Goal: Task Accomplishment & Management: Manage account settings

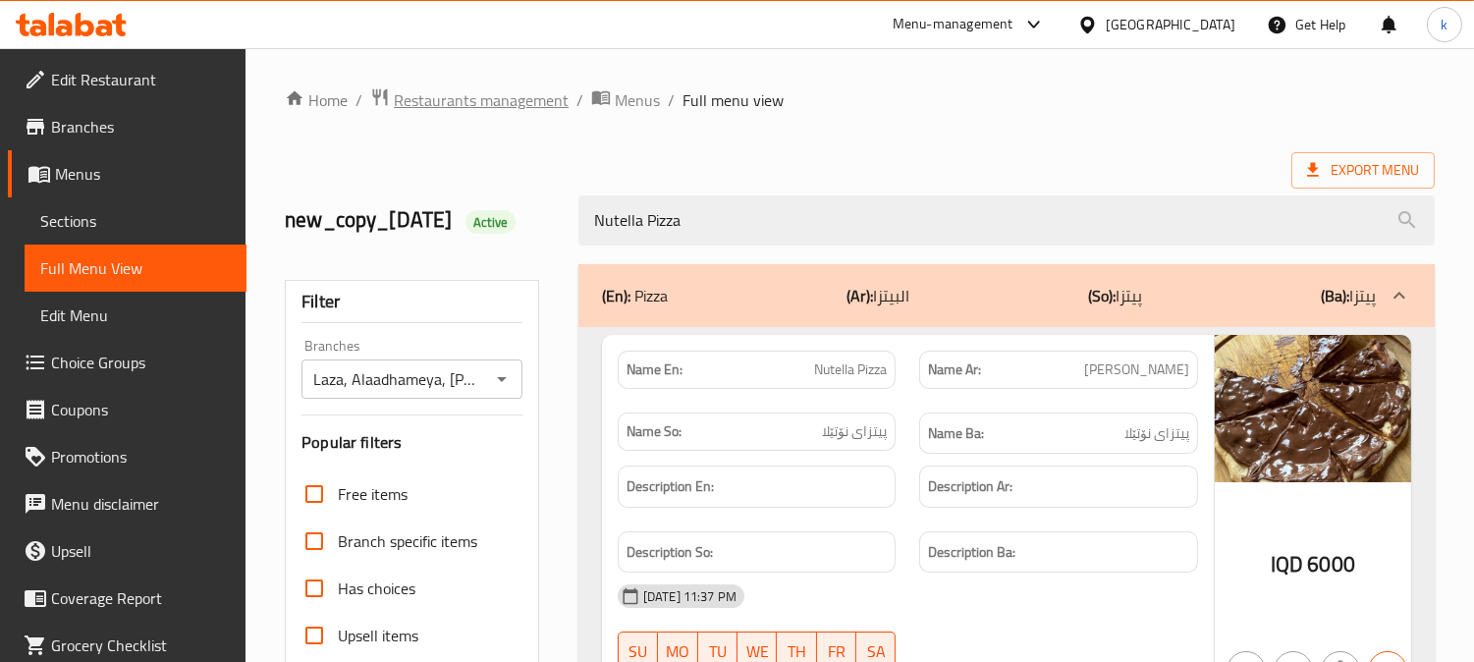
click at [436, 104] on span "Restaurants management" at bounding box center [481, 100] width 175 height 24
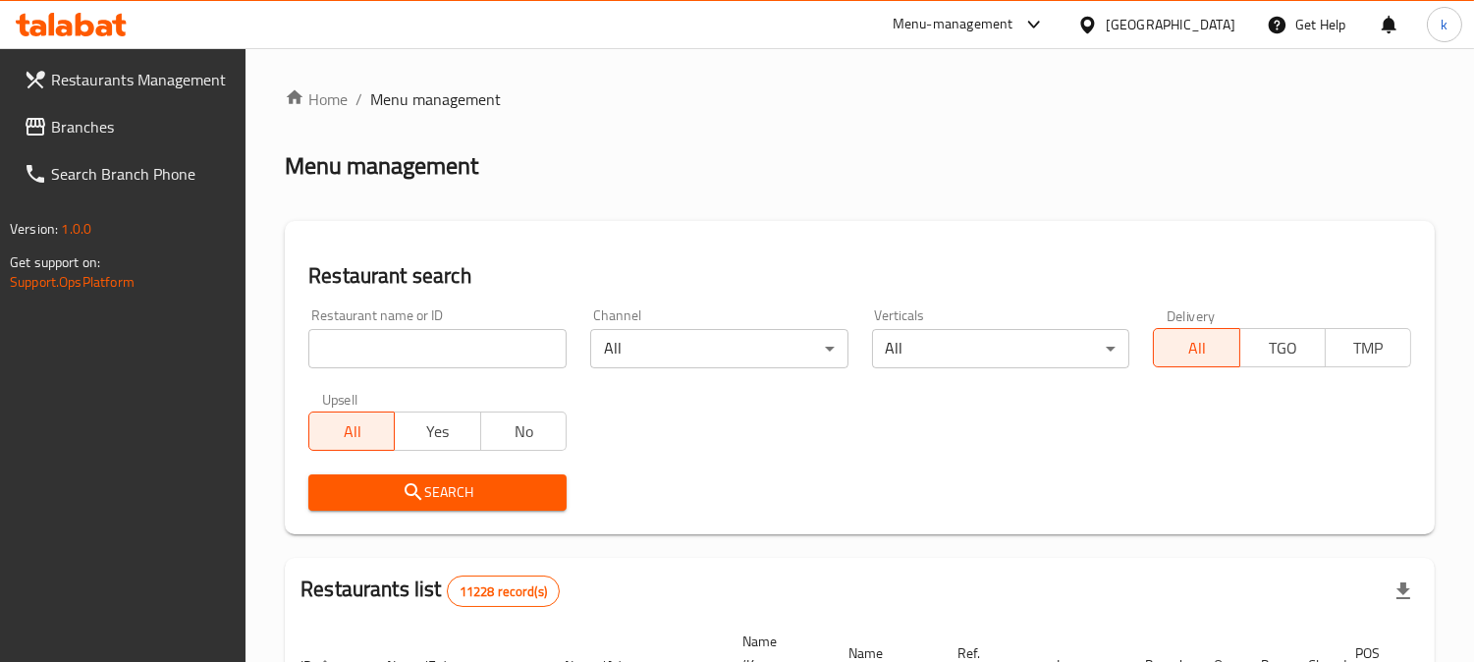
drag, startPoint x: 404, startPoint y: 347, endPoint x: 400, endPoint y: 359, distance: 12.4
click at [404, 347] on input "search" at bounding box center [437, 348] width 258 height 39
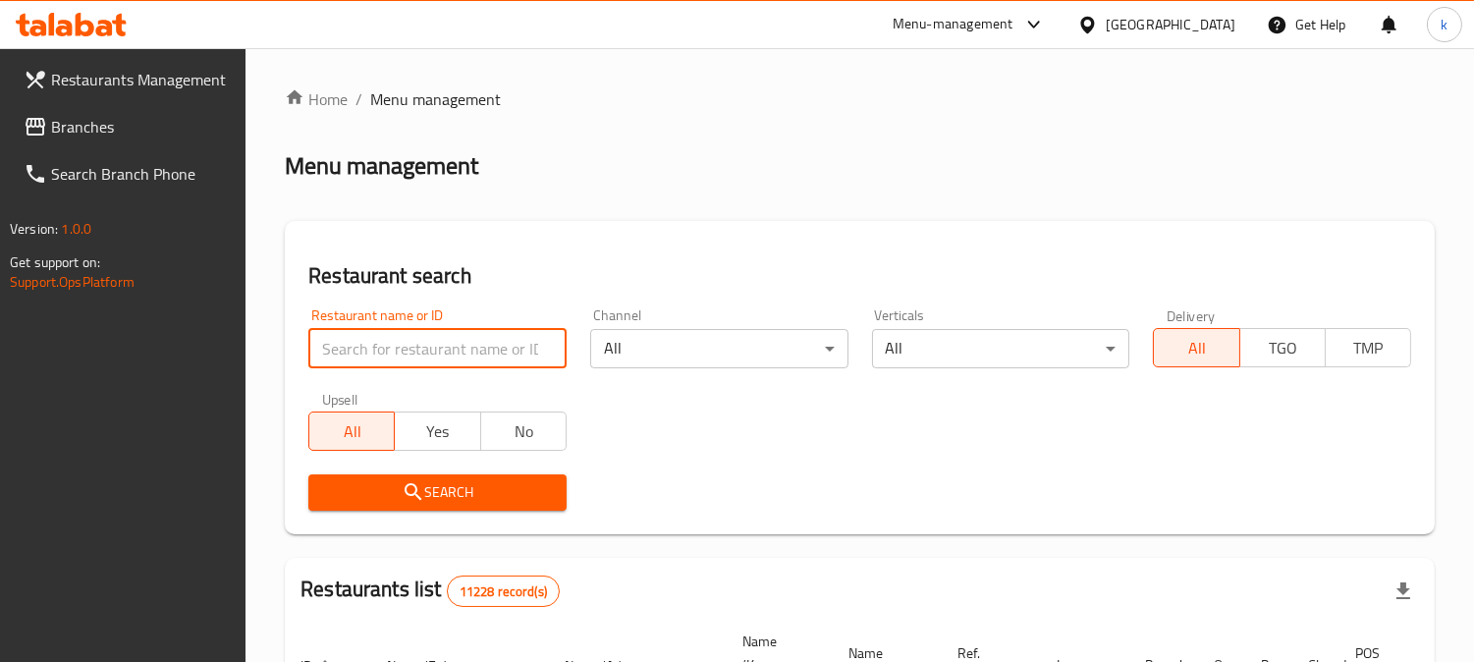
paste input "Organic Sip"
type input "Organic Sip"
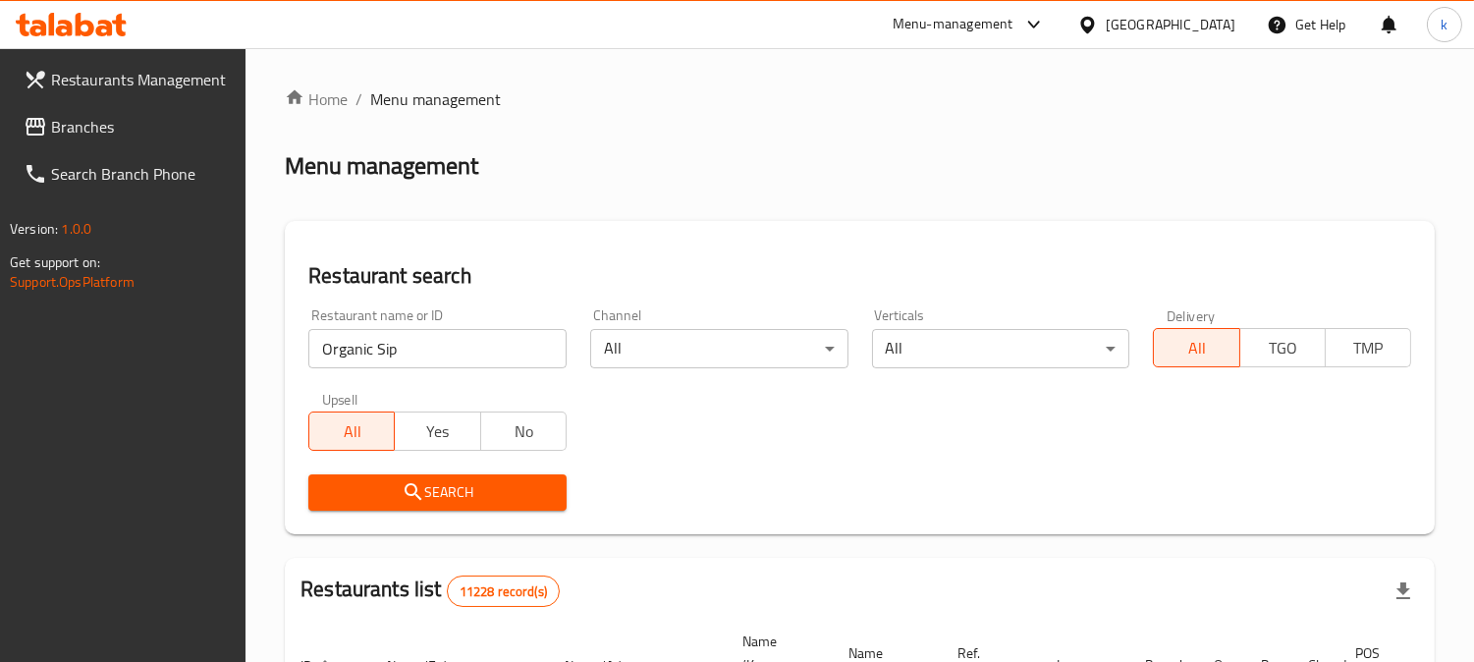
click at [350, 482] on span "Search" at bounding box center [437, 492] width 227 height 25
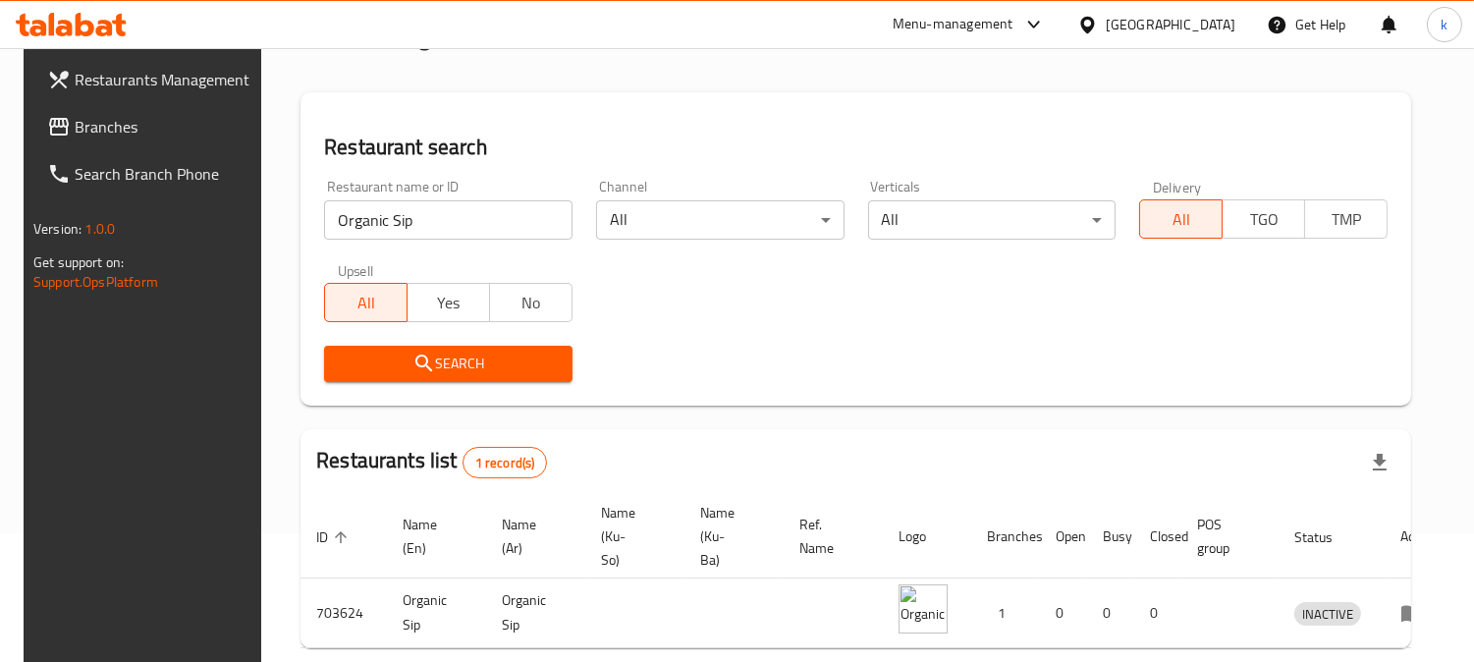
scroll to position [238, 0]
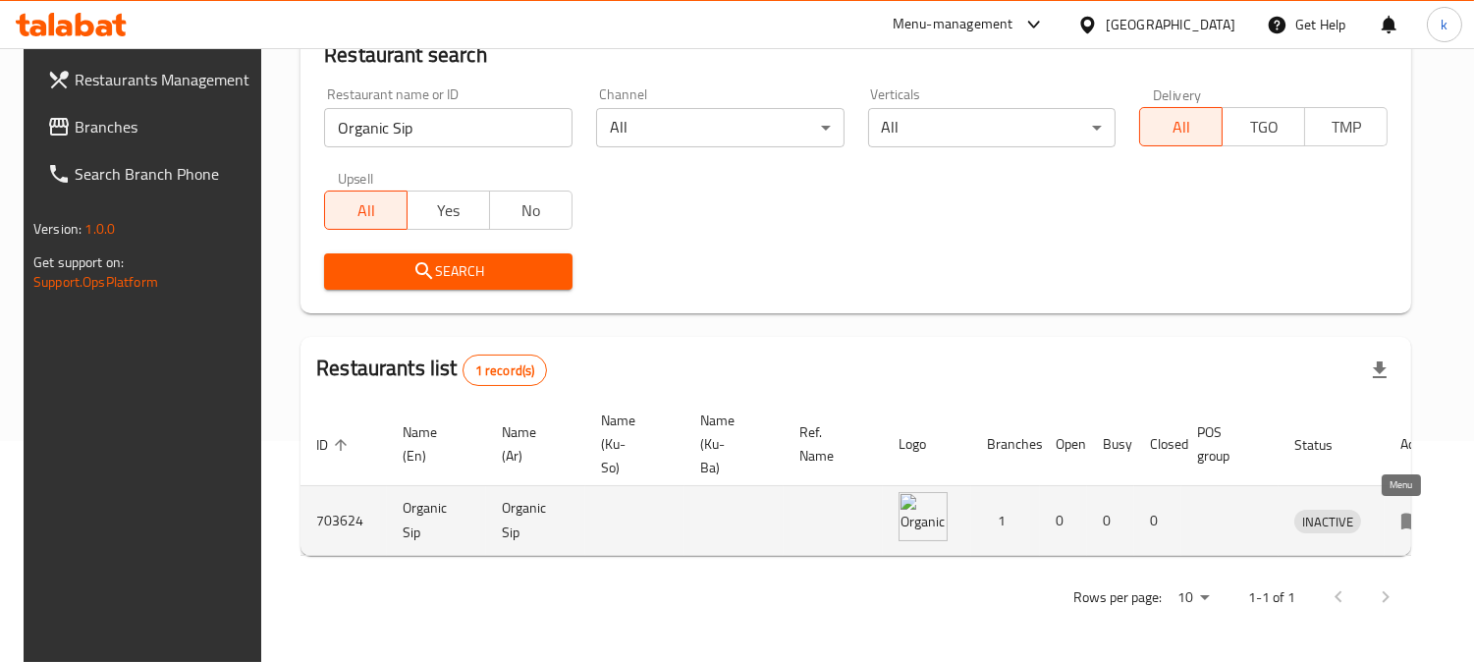
click at [1407, 509] on icon "enhanced table" at bounding box center [1413, 521] width 24 height 24
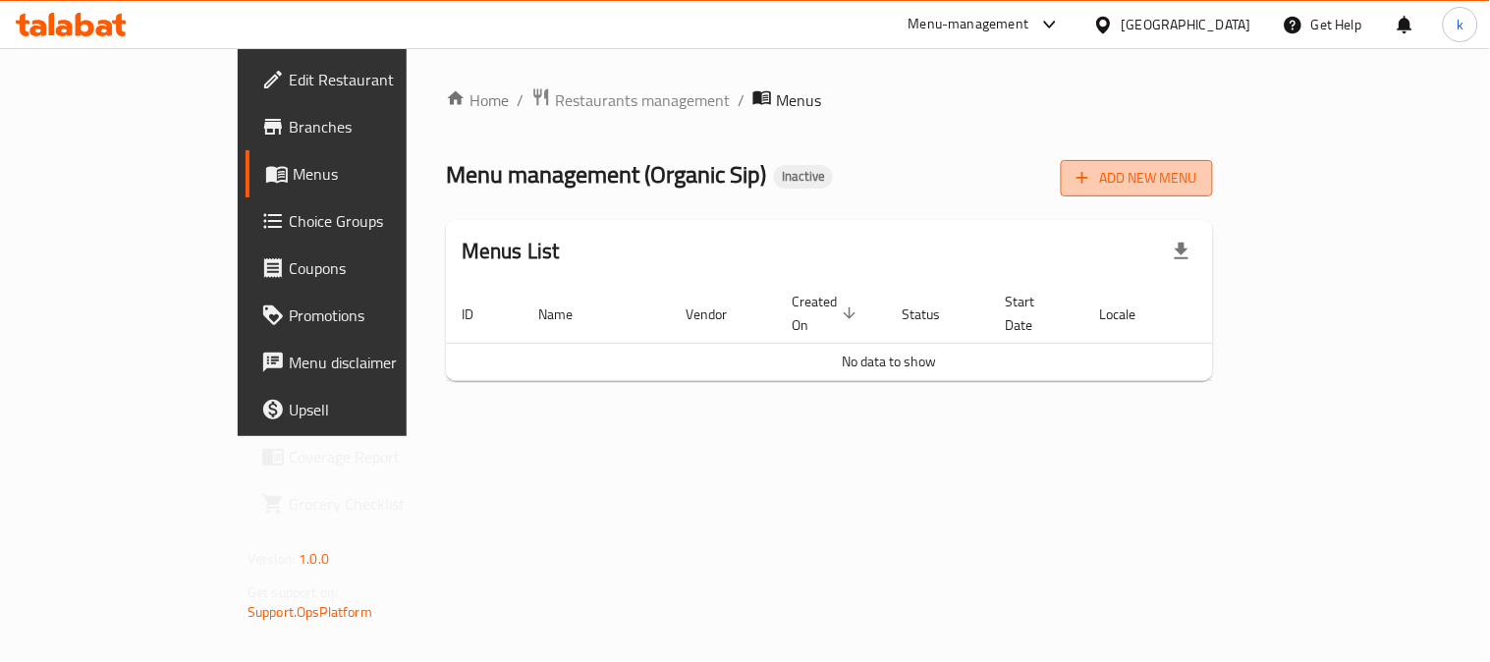
click at [1092, 177] on icon "button" at bounding box center [1083, 178] width 20 height 20
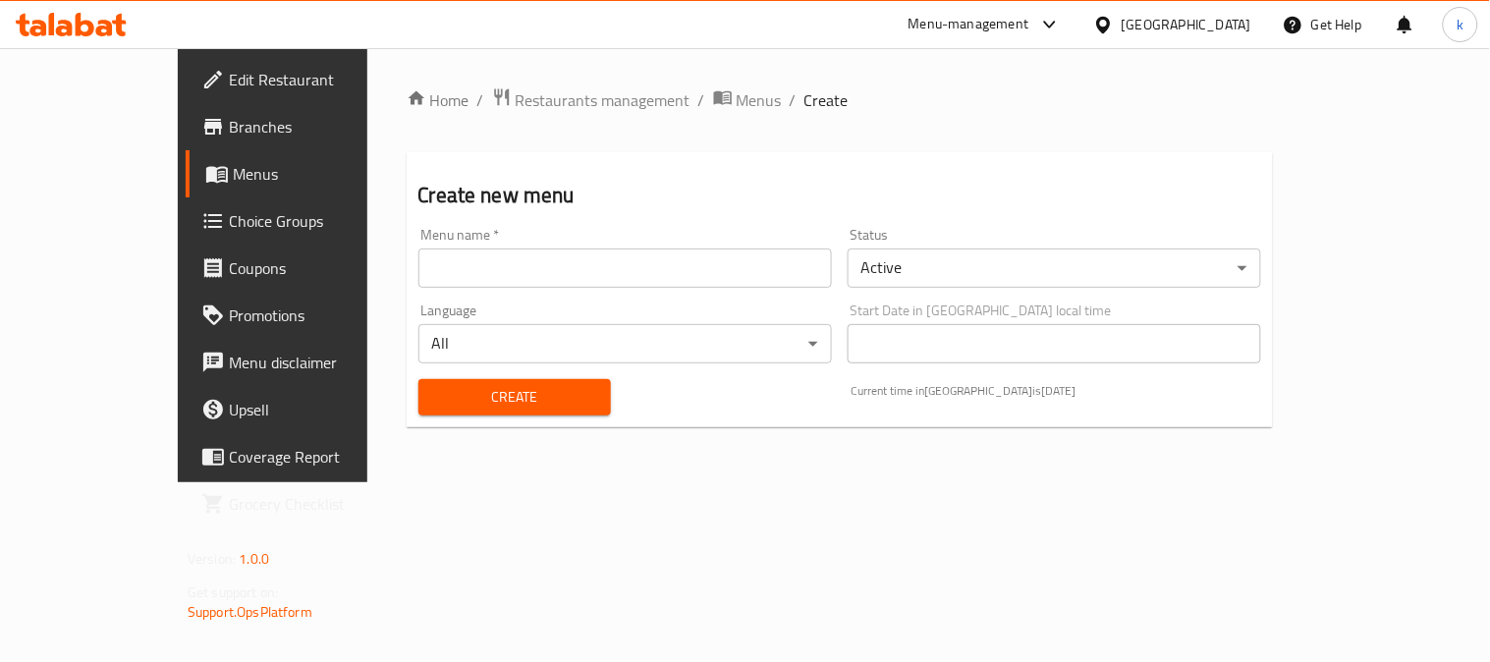
click at [596, 271] on input "text" at bounding box center [625, 268] width 414 height 39
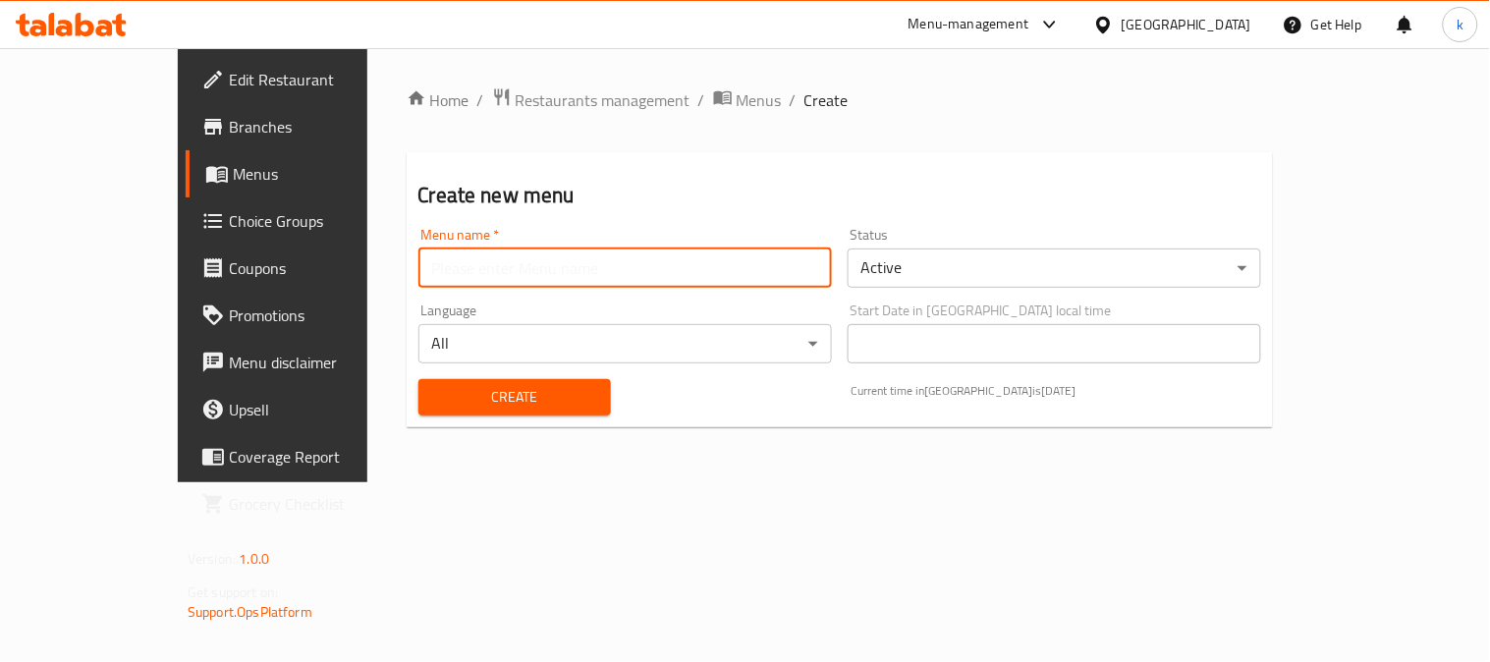
type input "Khaled"
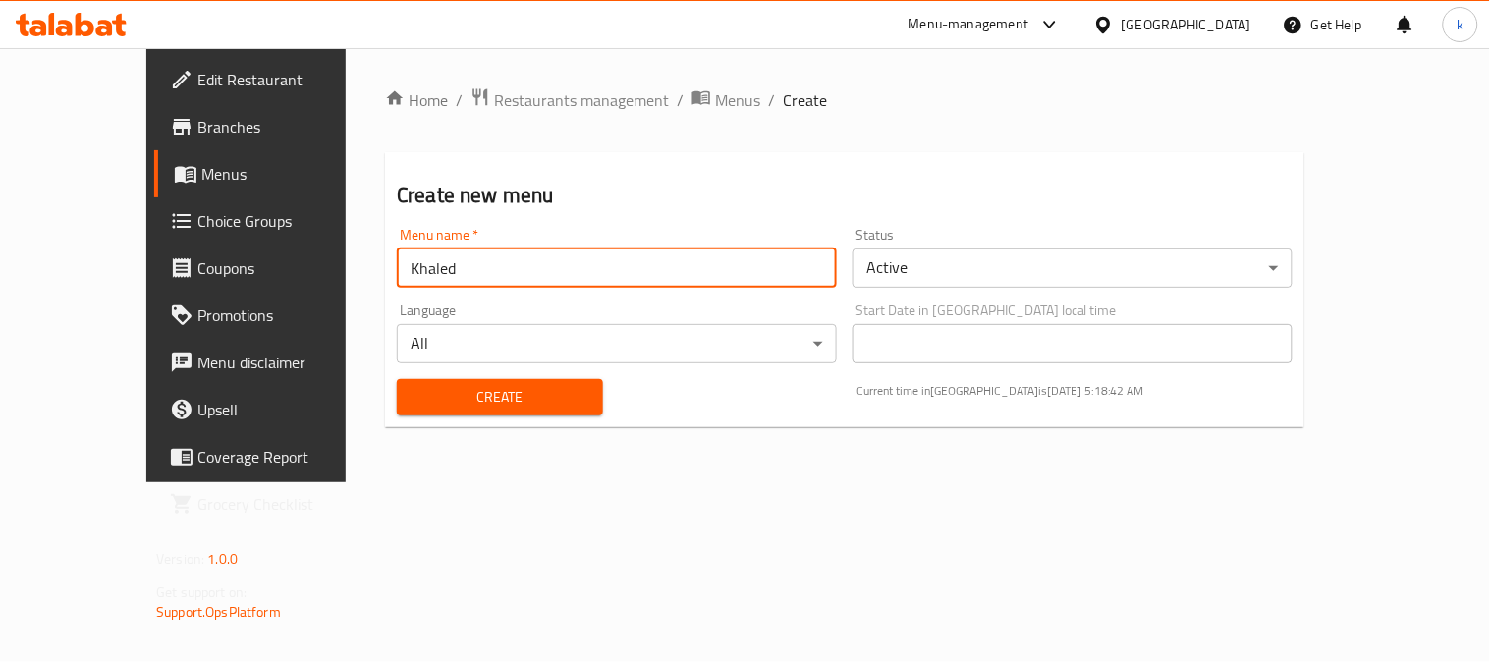
click at [434, 393] on span "Create" at bounding box center [500, 397] width 175 height 25
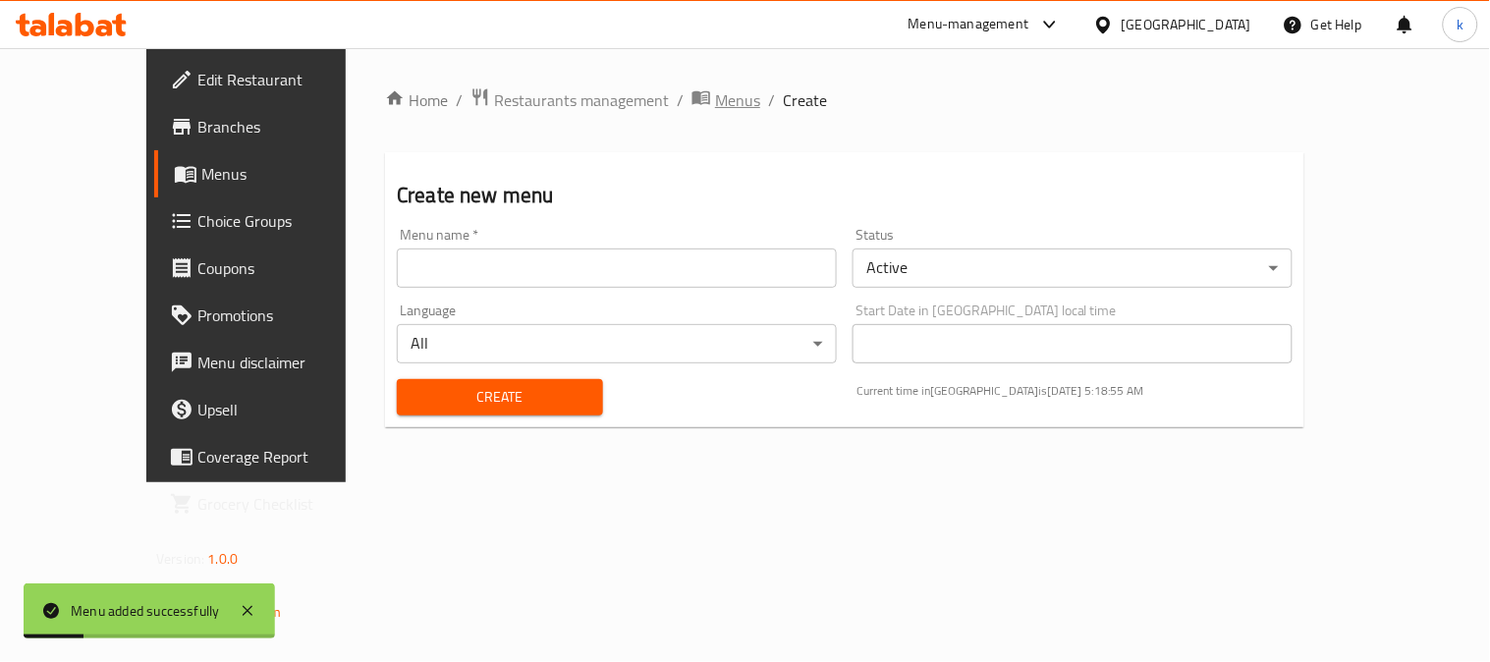
click at [715, 88] on span "Menus" at bounding box center [737, 100] width 45 height 24
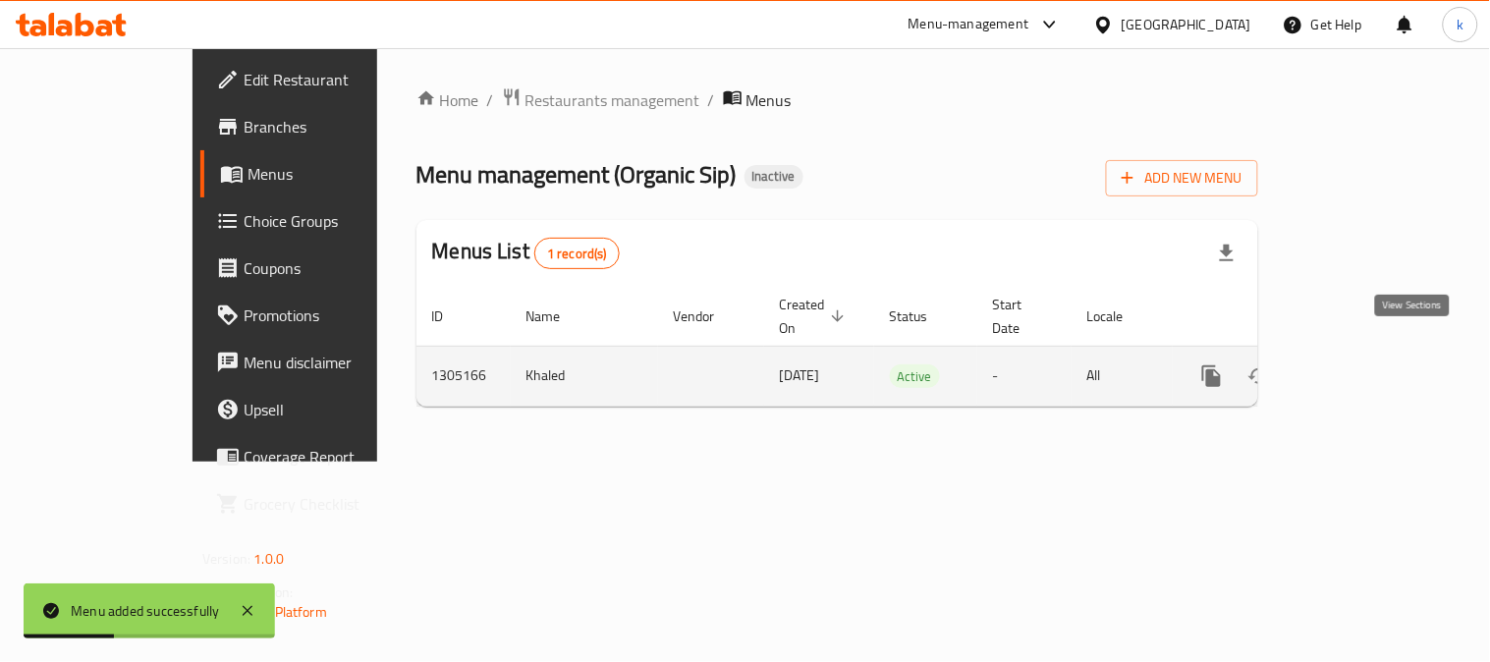
click at [1362, 367] on icon "enhanced table" at bounding box center [1354, 376] width 18 height 18
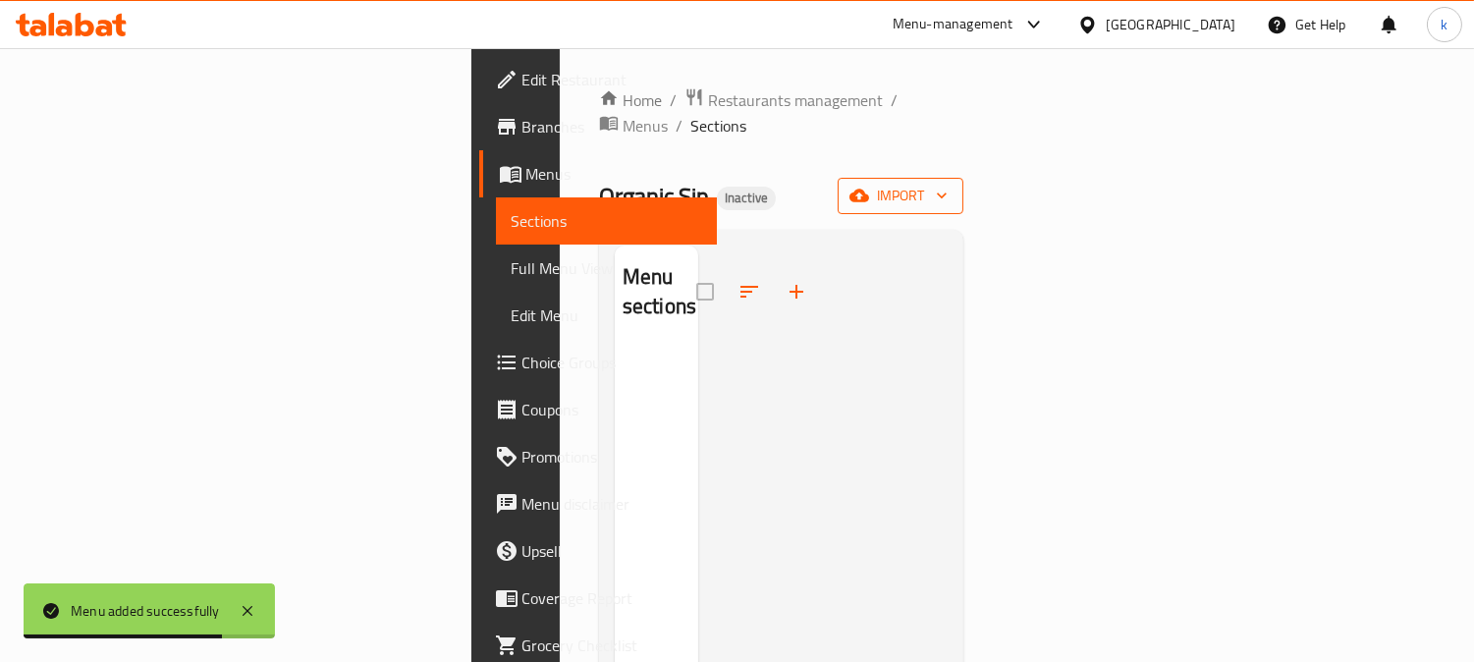
click at [948, 184] on span "import" at bounding box center [901, 196] width 94 height 25
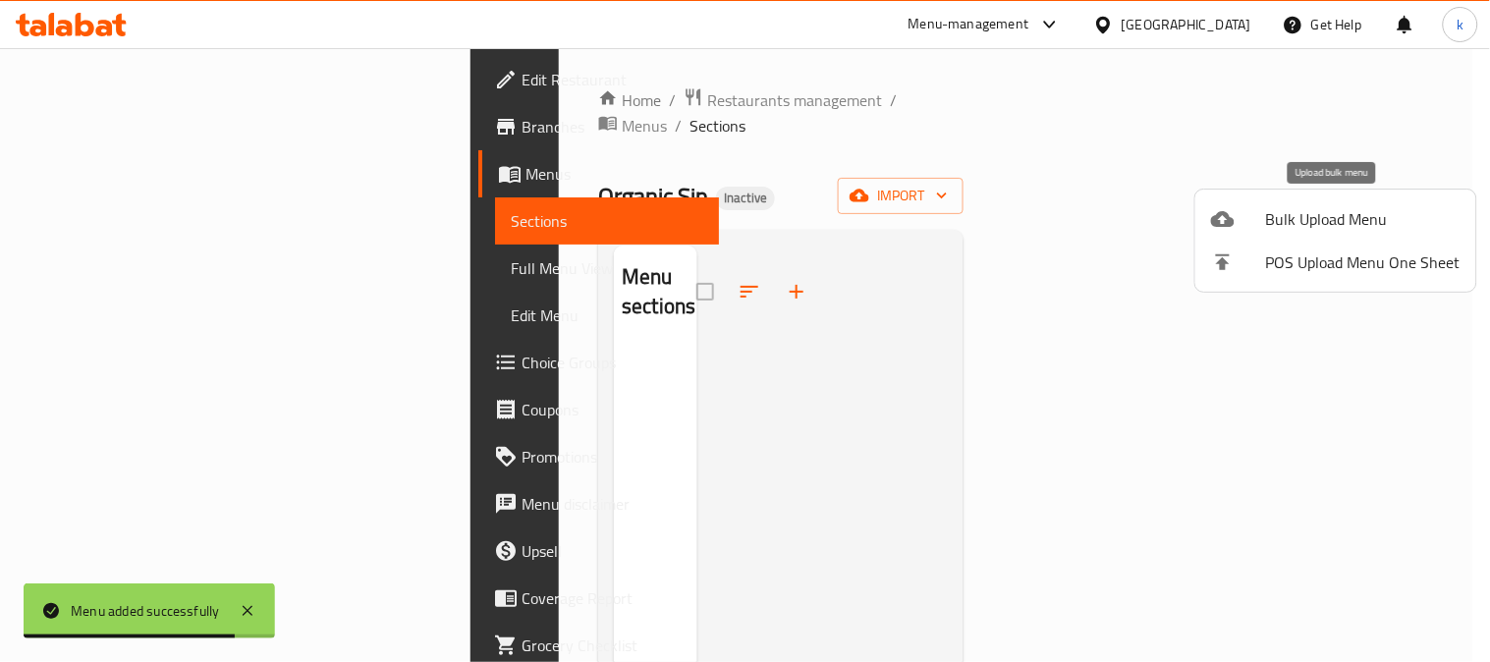
click at [1285, 209] on span "Bulk Upload Menu" at bounding box center [1363, 219] width 195 height 24
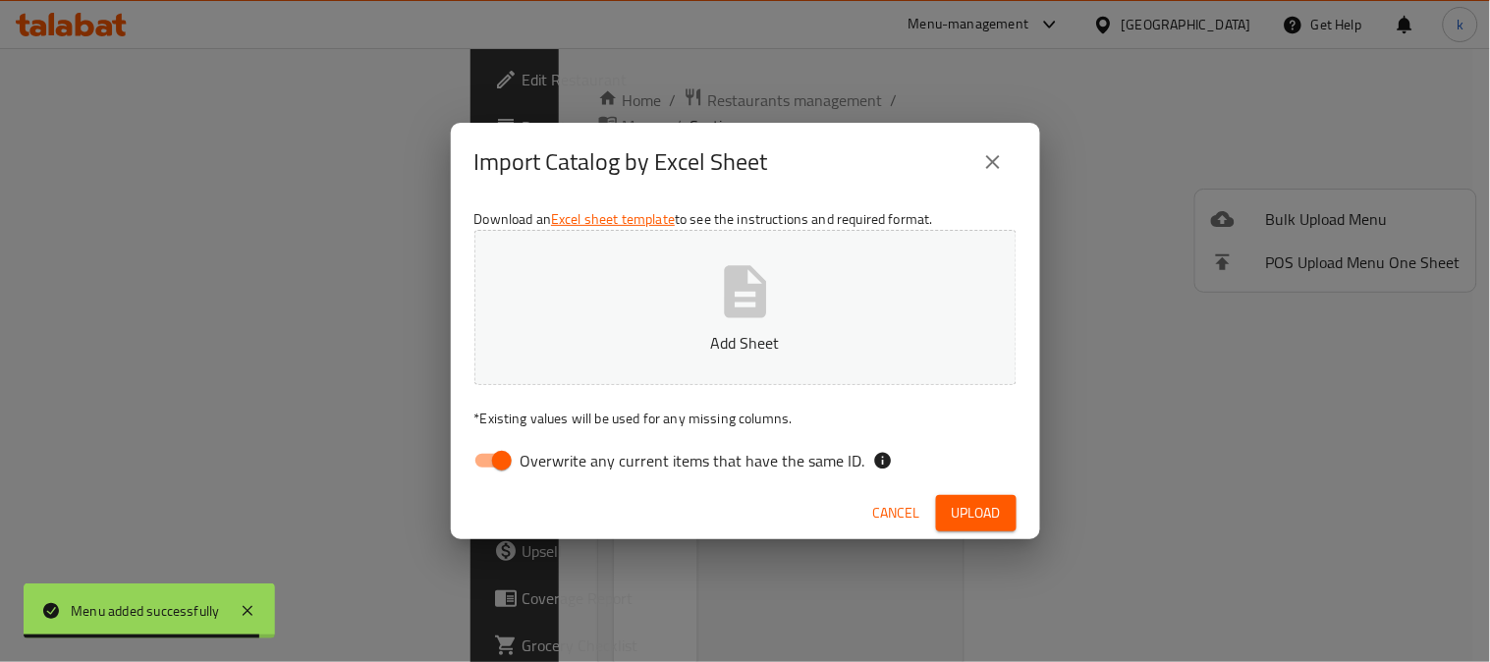
click at [477, 454] on input "Overwrite any current items that have the same ID." at bounding box center [502, 460] width 112 height 37
checkbox input "false"
drag, startPoint x: 655, startPoint y: 365, endPoint x: 670, endPoint y: 360, distance: 15.9
click at [658, 364] on button "Add Sheet" at bounding box center [745, 307] width 542 height 155
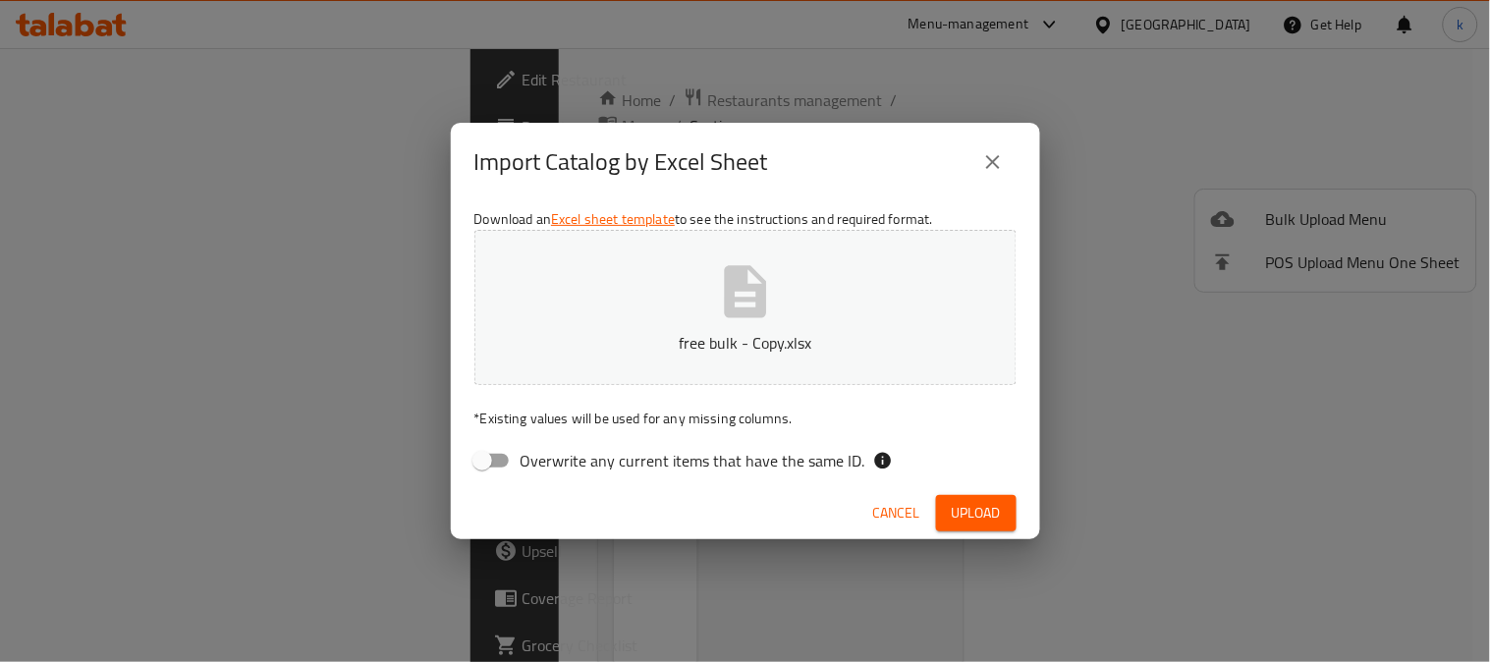
click at [968, 506] on span "Upload" at bounding box center [976, 513] width 49 height 25
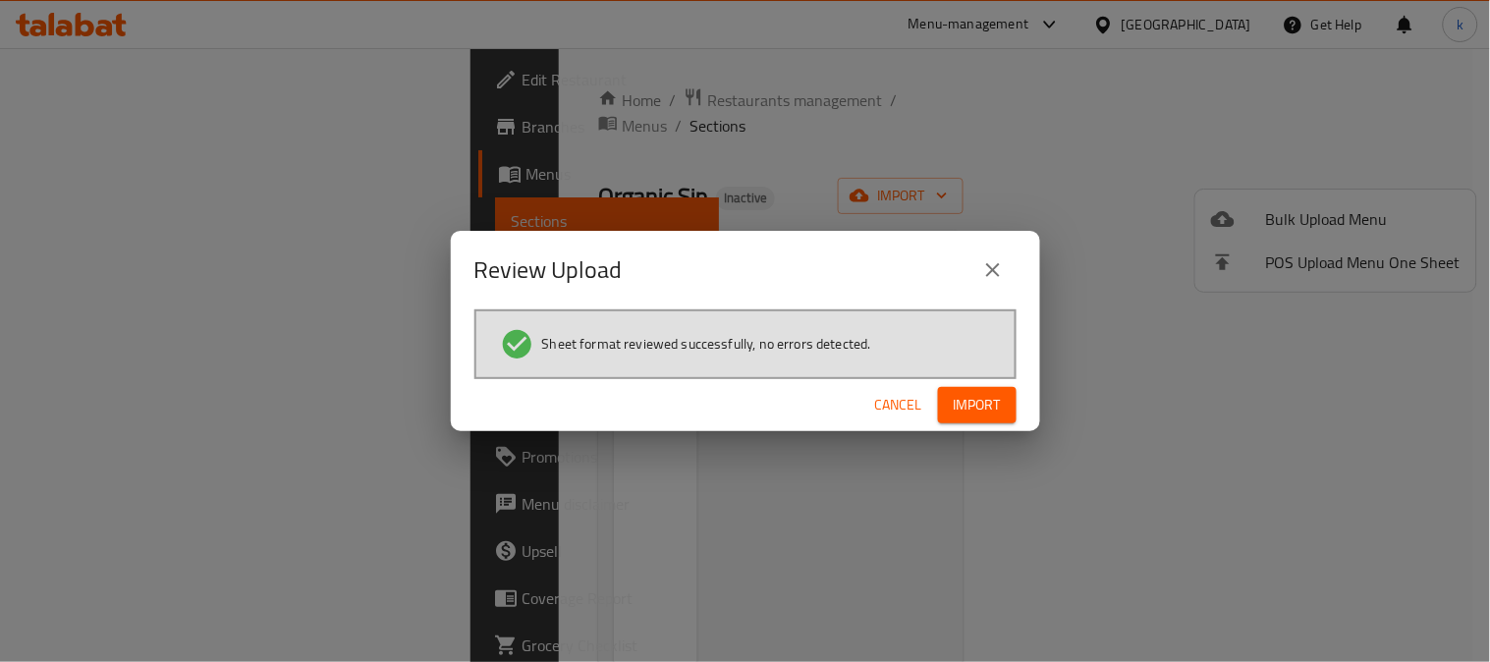
click at [973, 397] on span "Import" at bounding box center [977, 405] width 47 height 25
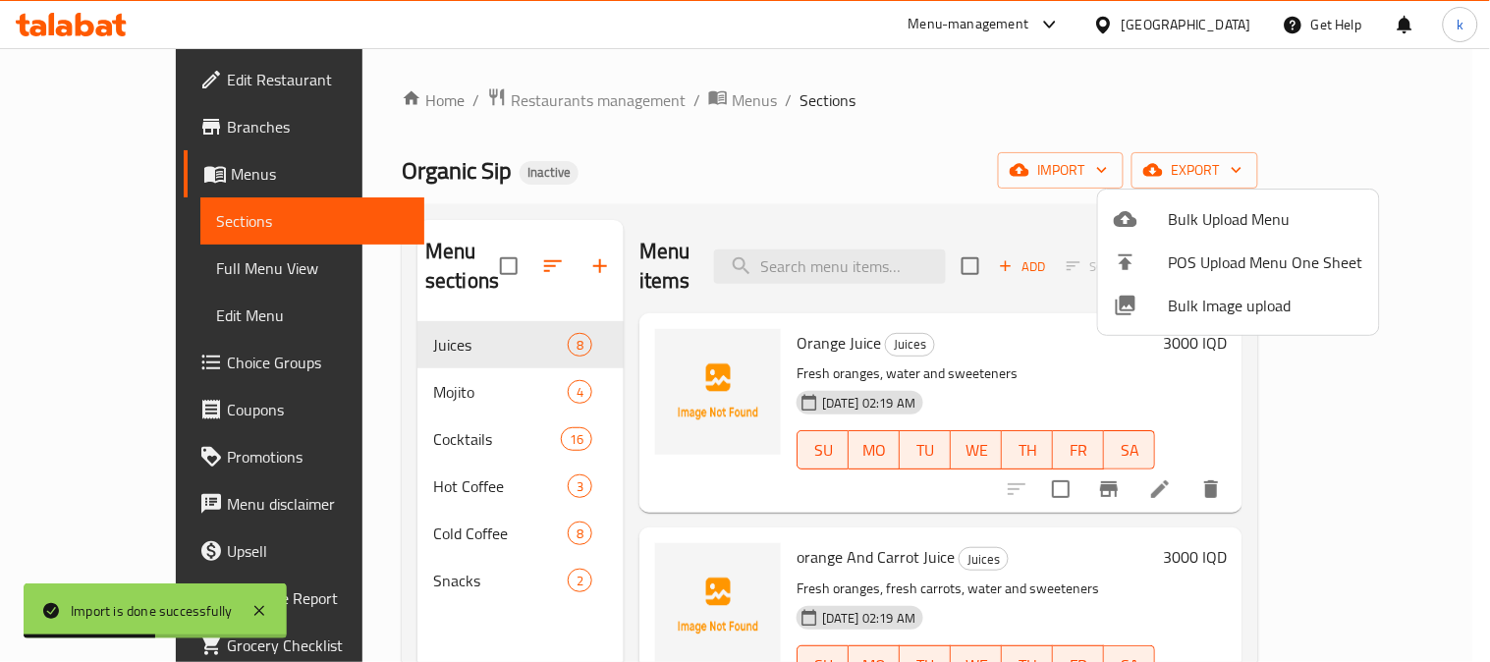
click at [369, 548] on div at bounding box center [745, 331] width 1490 height 662
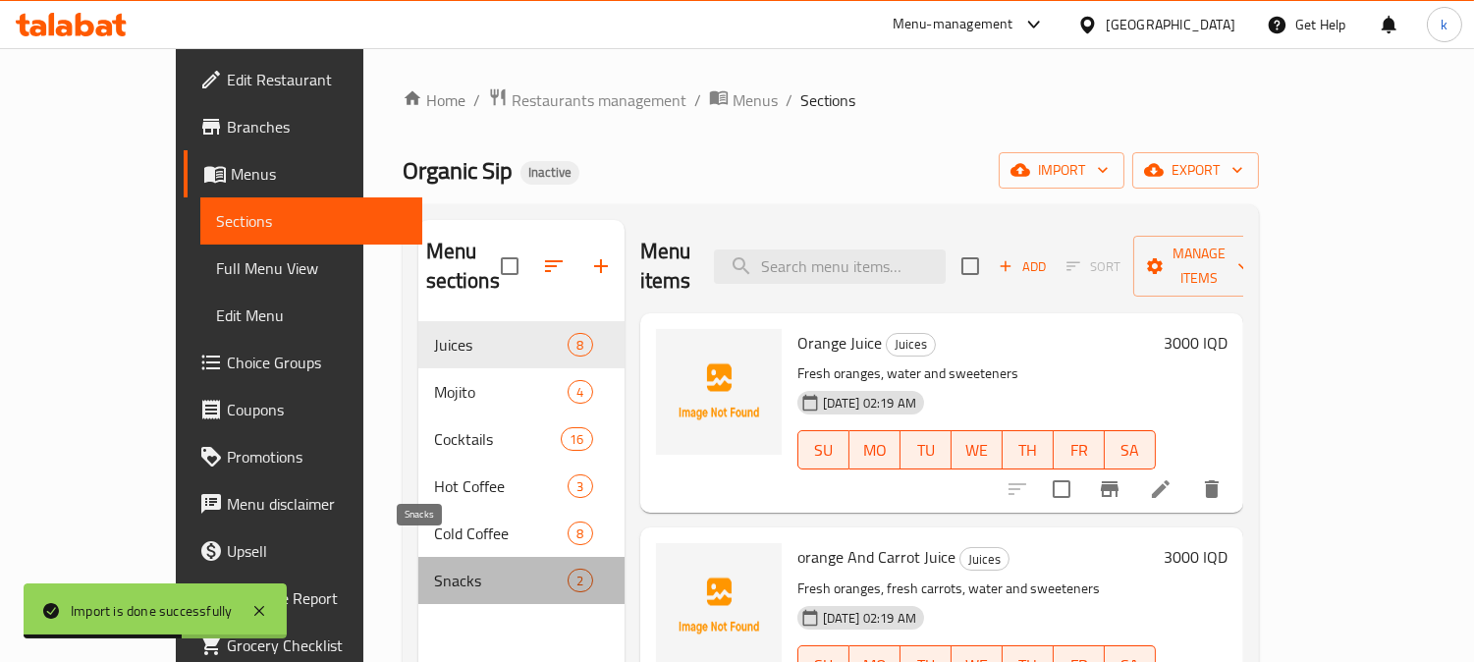
click at [434, 569] on span "Snacks" at bounding box center [501, 581] width 135 height 24
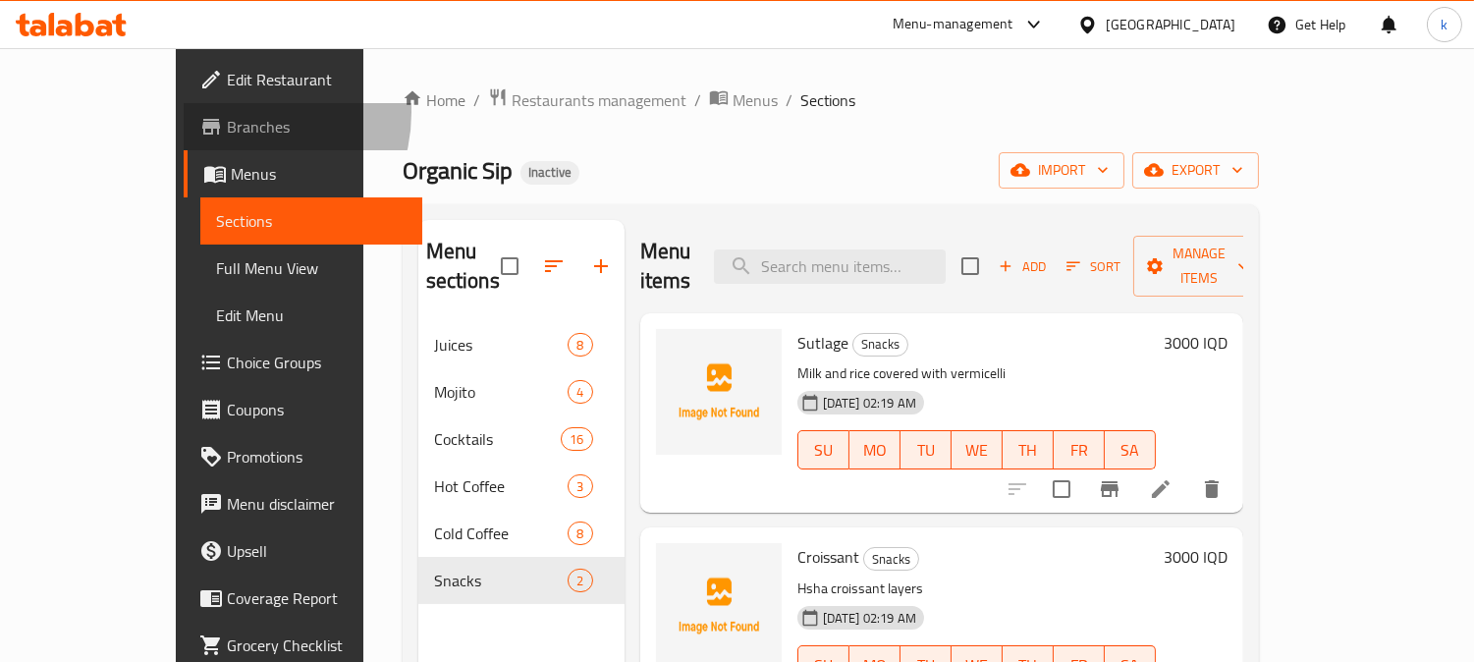
click at [227, 115] on span "Branches" at bounding box center [317, 127] width 180 height 24
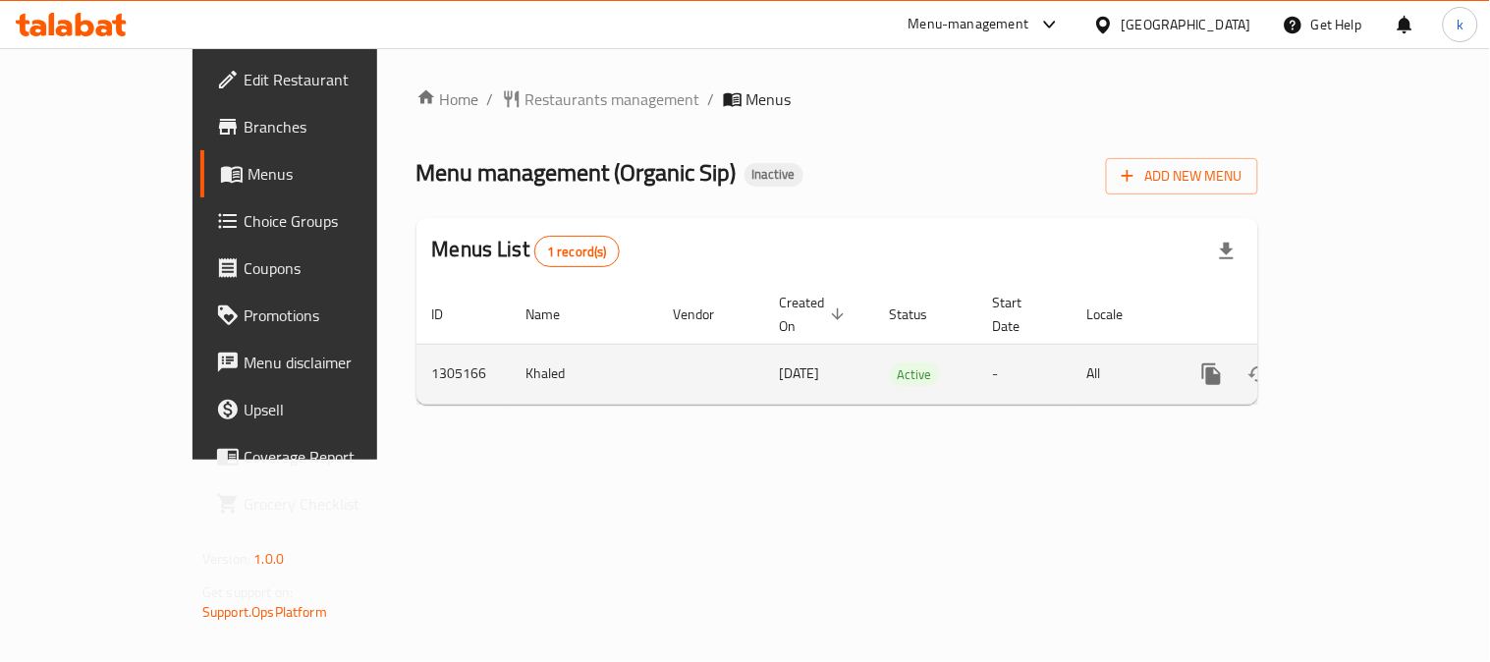
click at [1365, 362] on icon "enhanced table" at bounding box center [1354, 374] width 24 height 24
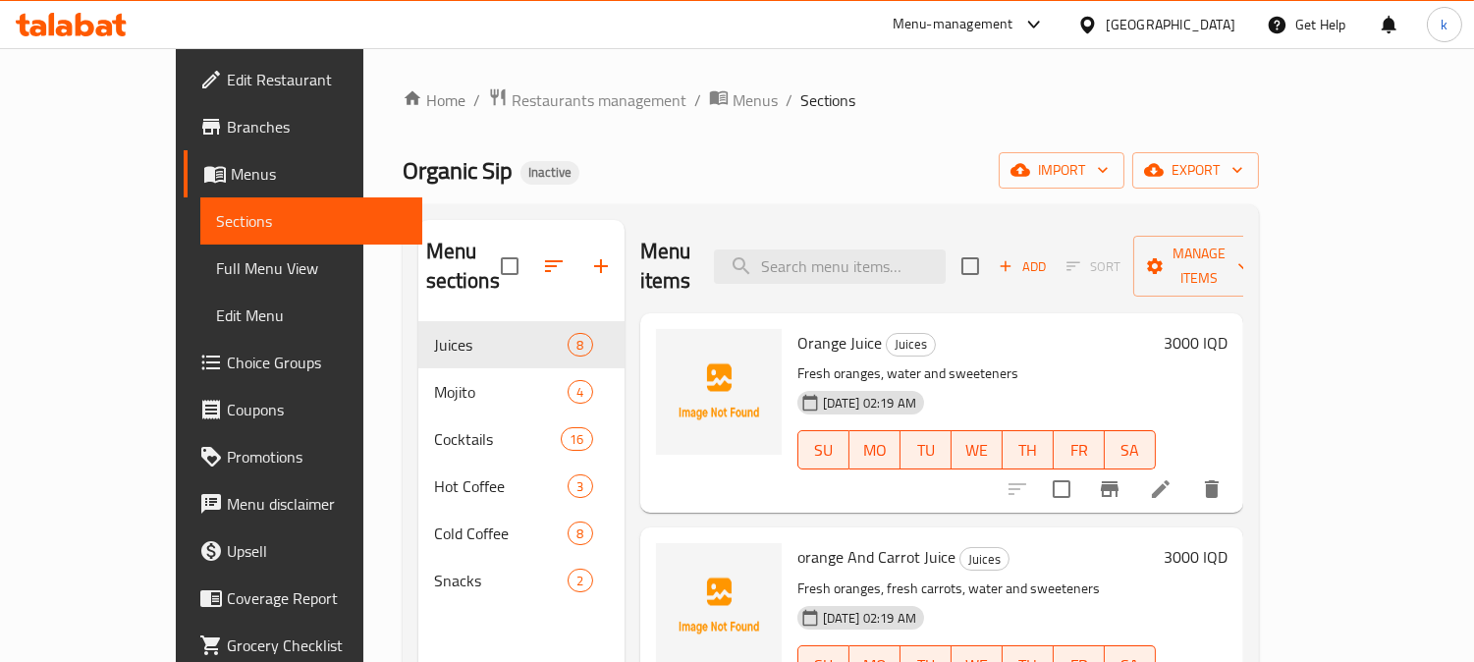
click at [216, 273] on span "Full Menu View" at bounding box center [311, 268] width 191 height 24
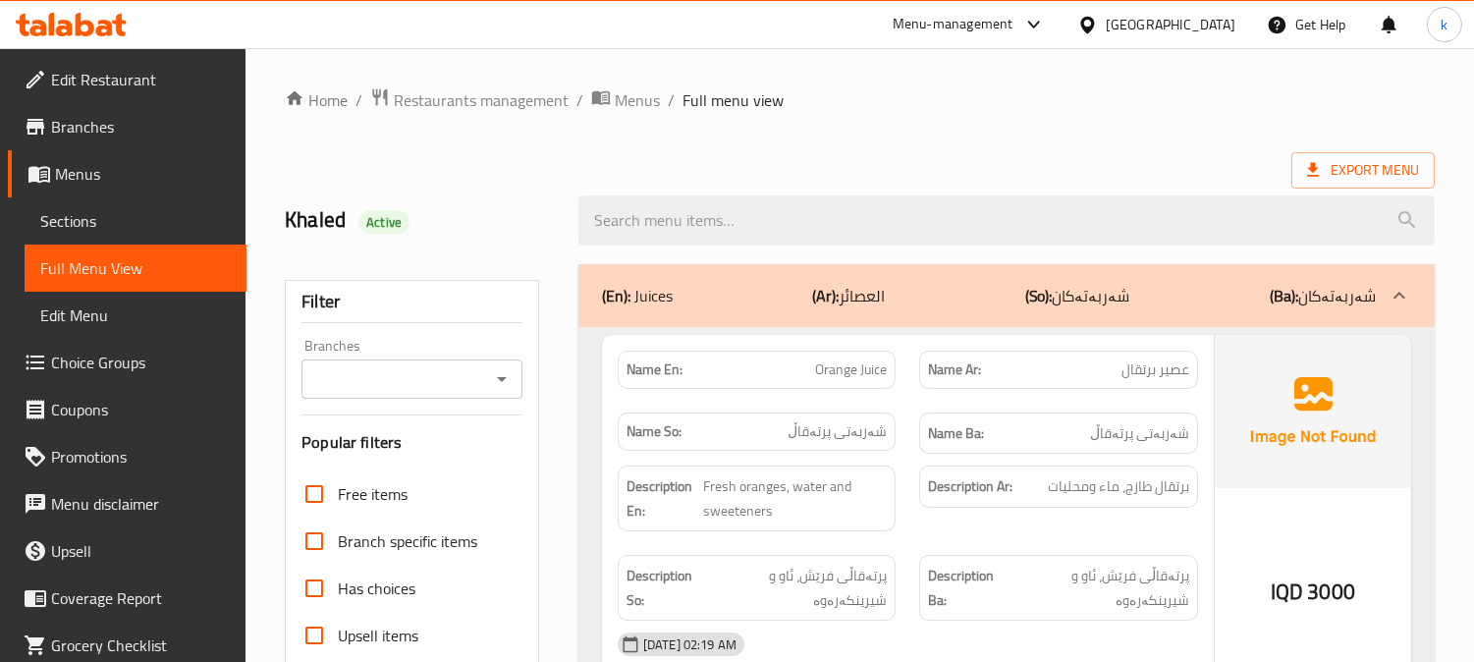
click at [422, 363] on div "Branches" at bounding box center [412, 379] width 221 height 39
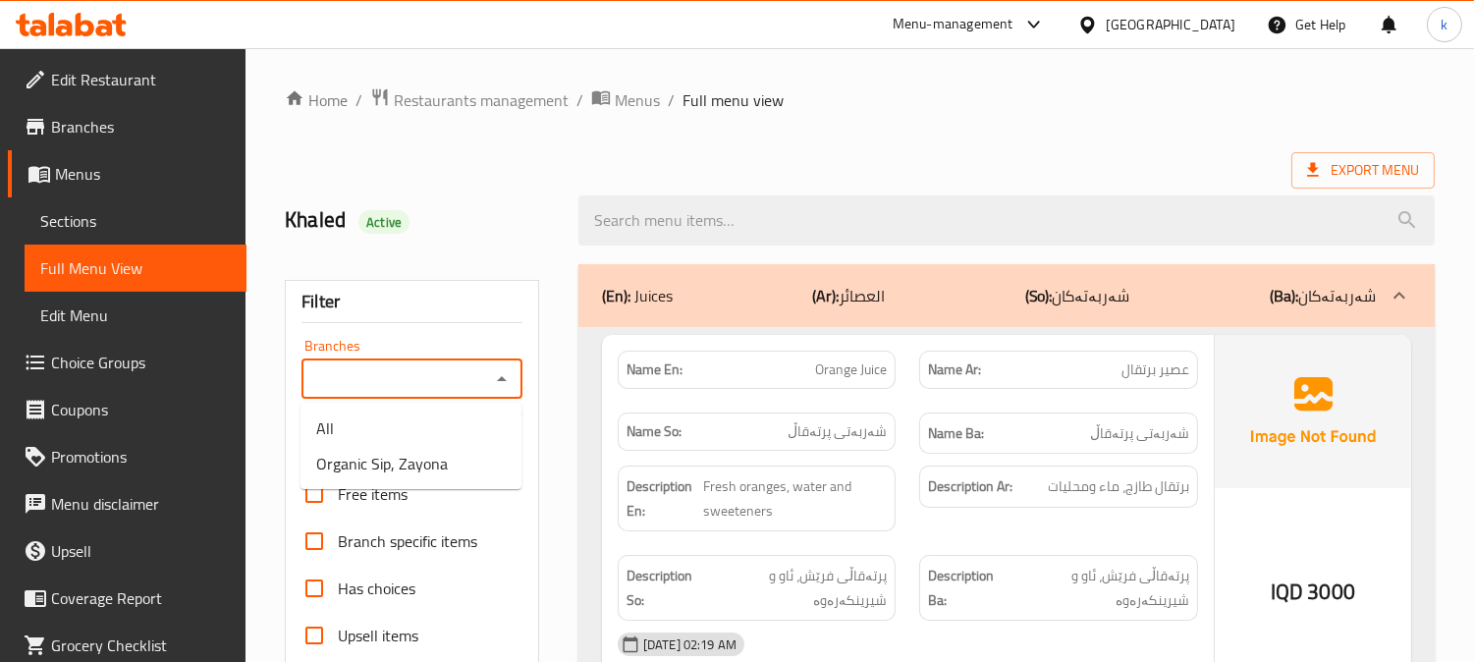
click at [387, 376] on input "Branches" at bounding box center [395, 379] width 177 height 28
click at [426, 464] on span "Organic Sip, Zayona" at bounding box center [382, 464] width 132 height 24
type input "Organic Sip, Zayona"
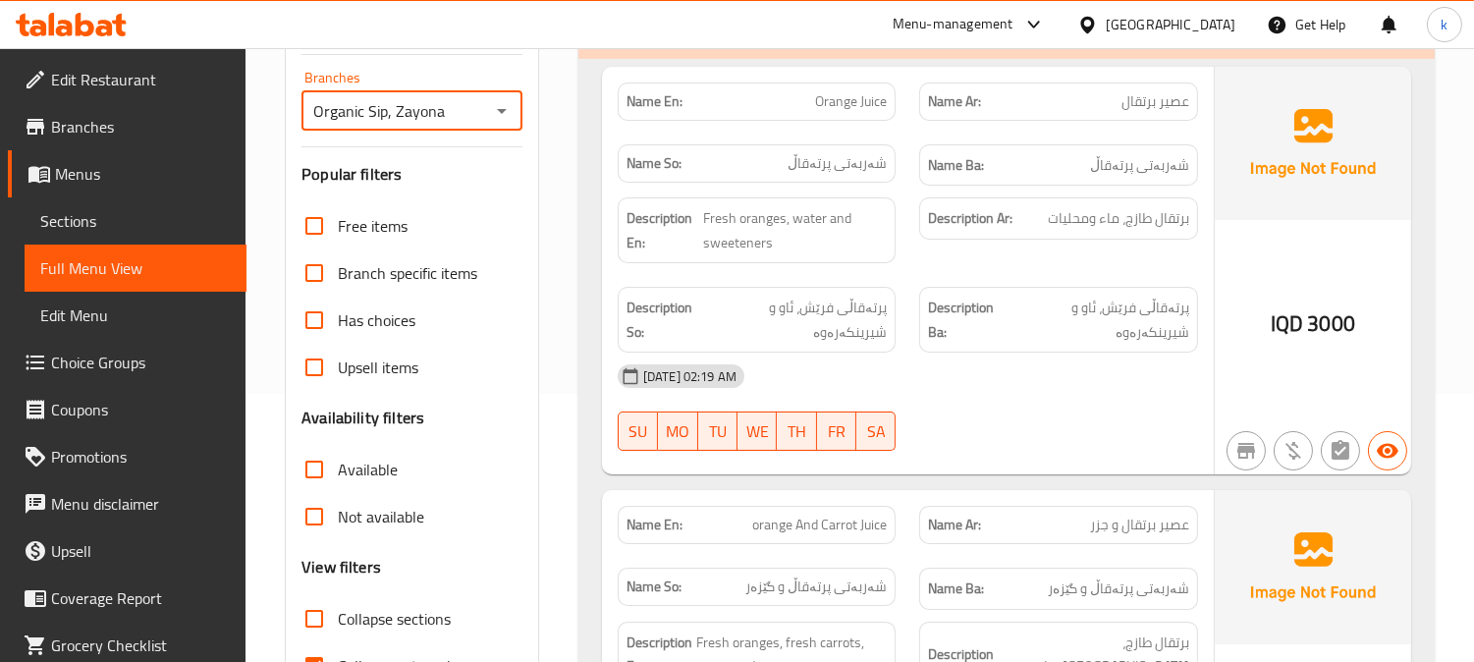
scroll to position [383, 0]
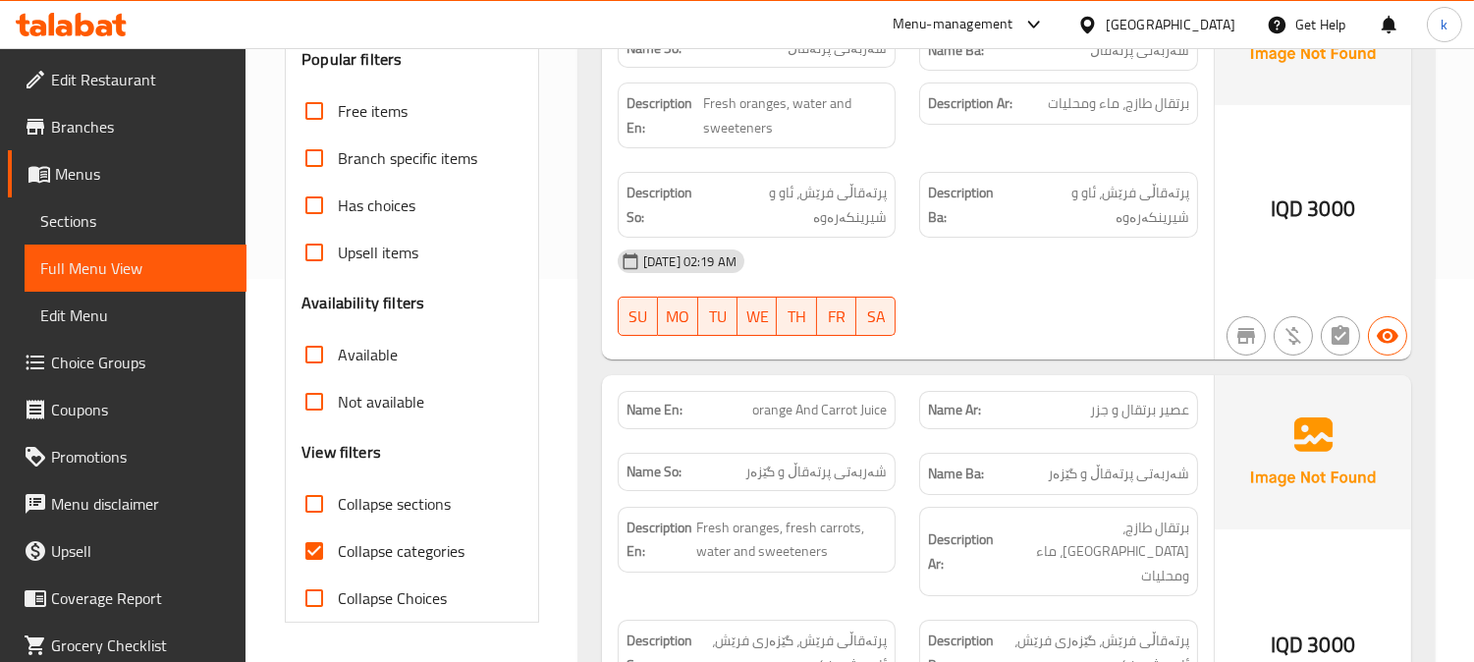
click at [342, 553] on span "Collapse categories" at bounding box center [401, 551] width 127 height 24
click at [338, 553] on input "Collapse categories" at bounding box center [314, 551] width 47 height 47
checkbox input "false"
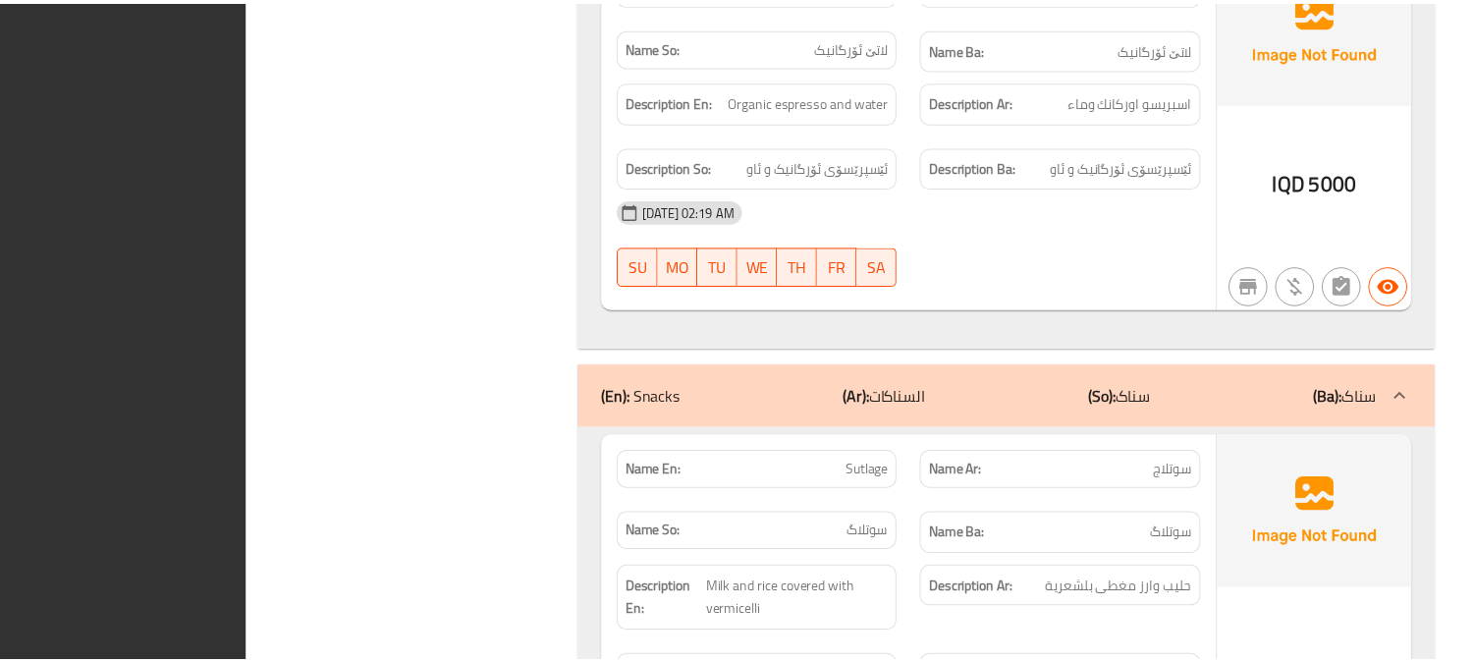
scroll to position [17135, 0]
